Goal: Task Accomplishment & Management: Use online tool/utility

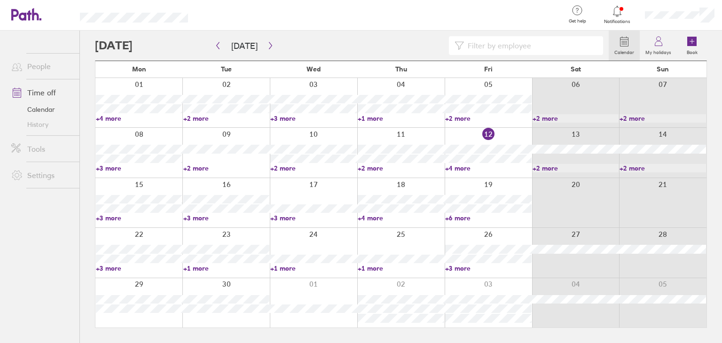
click at [456, 169] on link "+4 more" at bounding box center [488, 168] width 86 height 8
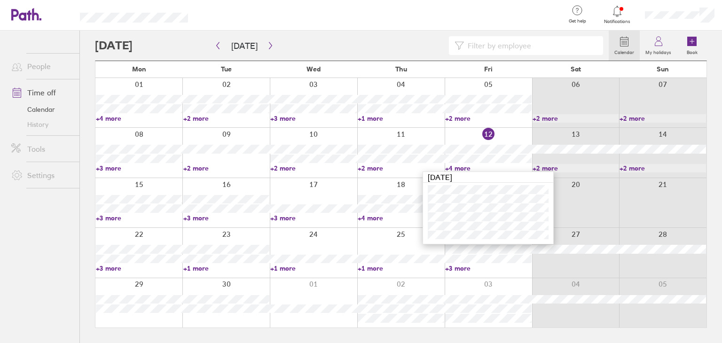
click at [334, 175] on div at bounding box center [313, 152] width 87 height 49
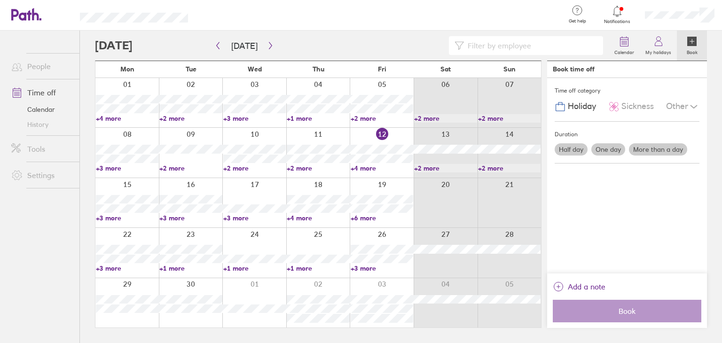
click at [234, 221] on div at bounding box center [254, 202] width 64 height 49
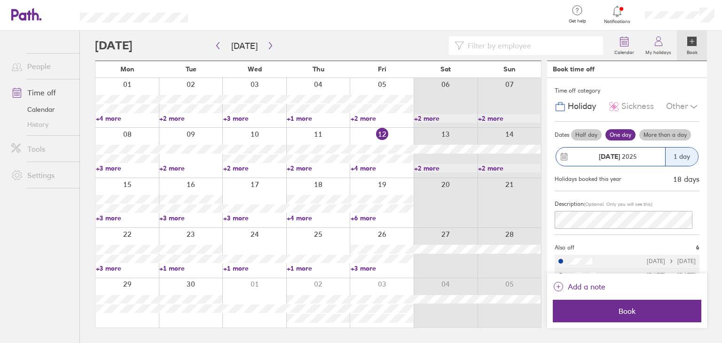
click at [235, 217] on link "+3 more" at bounding box center [254, 218] width 62 height 8
click at [364, 218] on link "+6 more" at bounding box center [381, 218] width 62 height 8
